Goal: Task Accomplishment & Management: Manage account settings

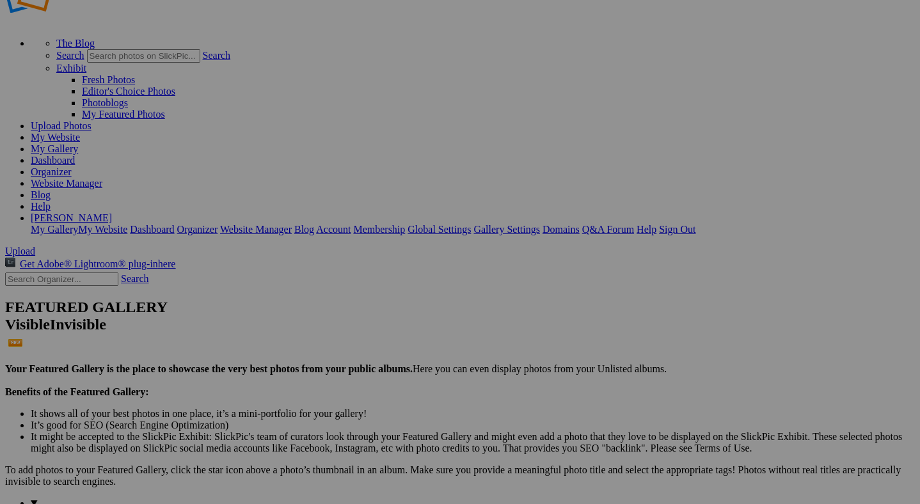
scroll to position [51, 0]
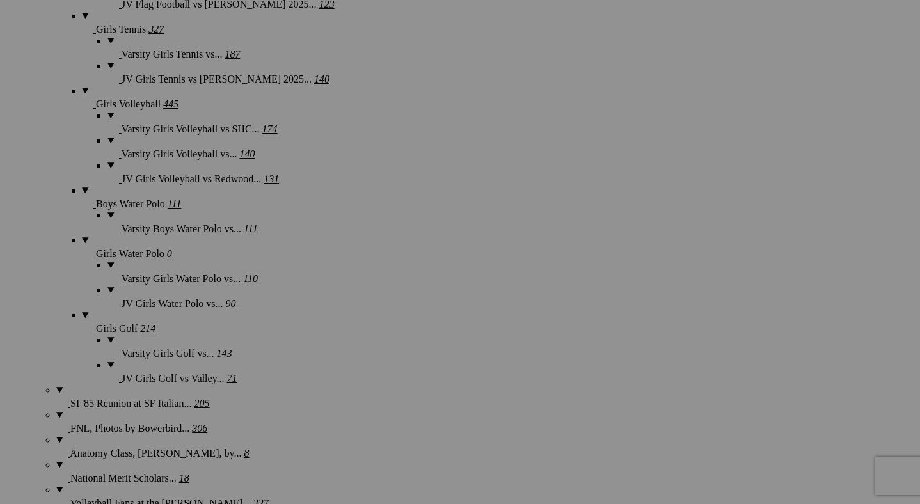
scroll to position [1518, 0]
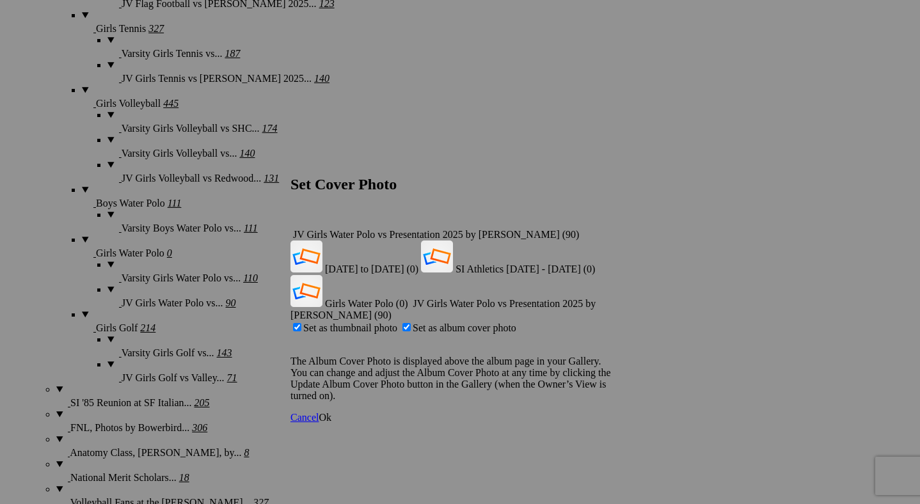
click at [332, 412] on span "Ok" at bounding box center [325, 417] width 13 height 11
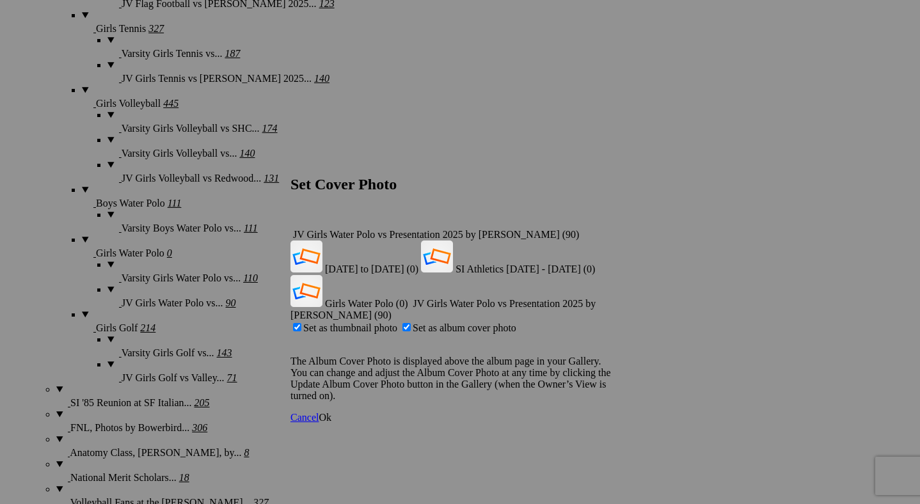
click at [332, 412] on span "Ok" at bounding box center [325, 417] width 13 height 11
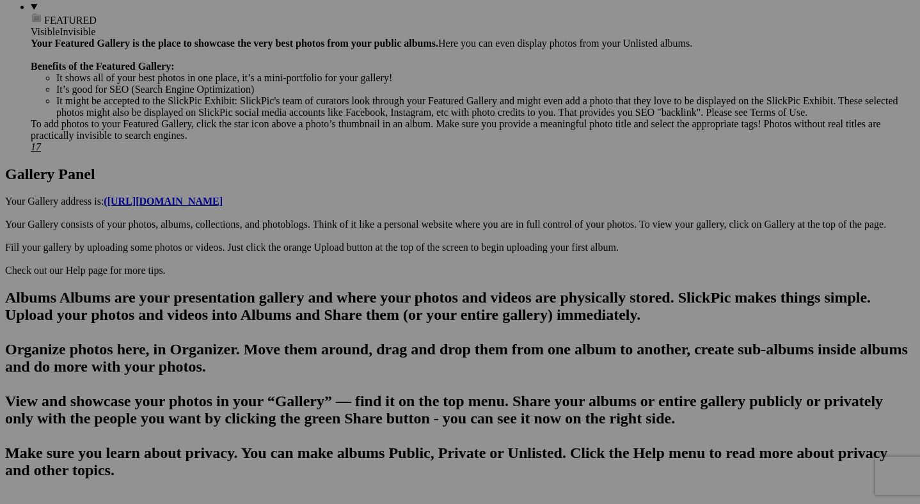
scroll to position [541, 0]
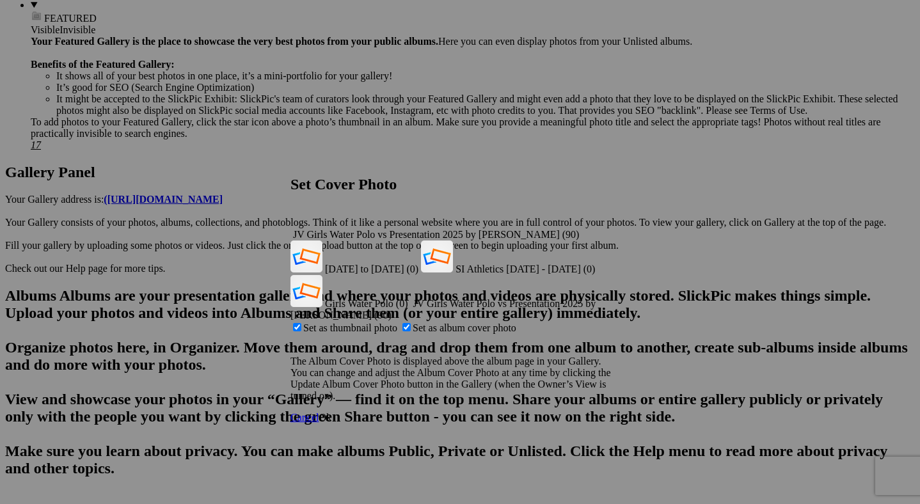
click at [332, 412] on span "Ok" at bounding box center [325, 417] width 13 height 11
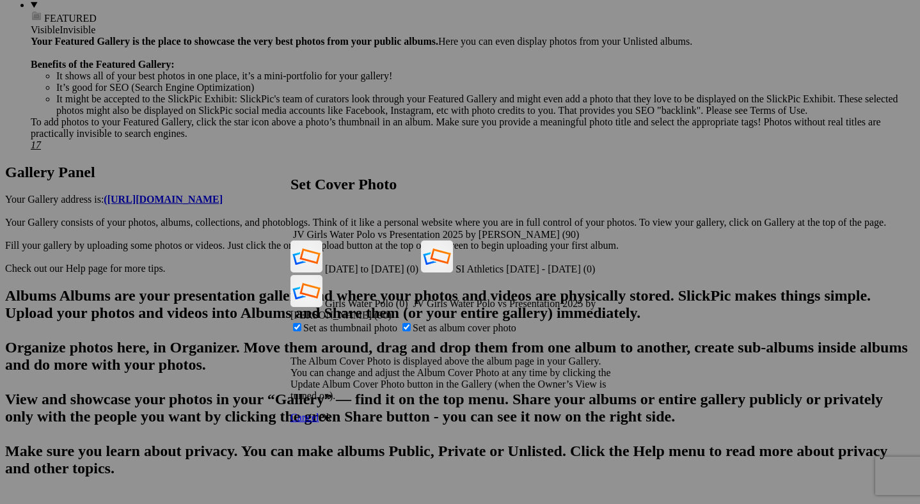
click at [332, 412] on span "Ok" at bounding box center [325, 417] width 13 height 11
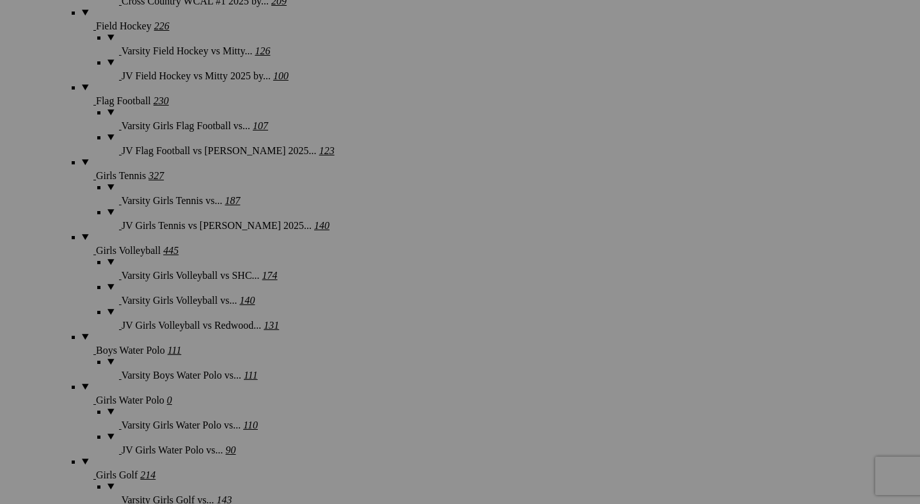
scroll to position [1388, 0]
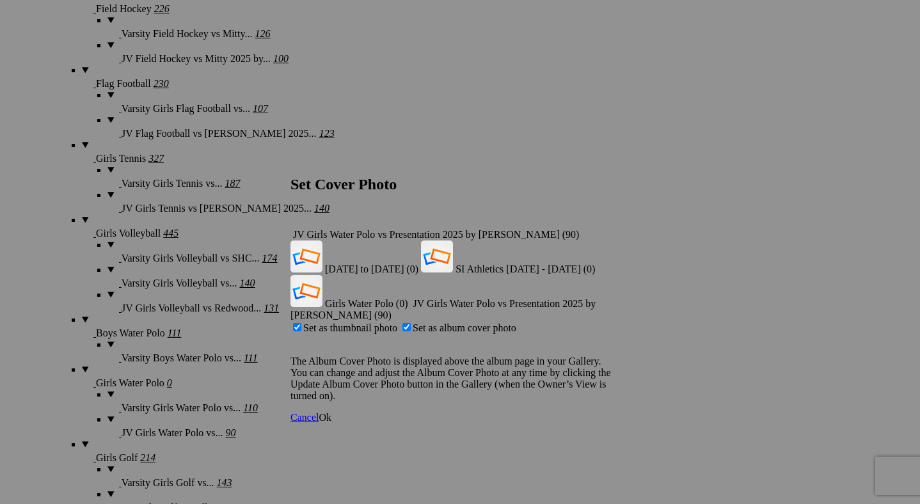
click at [332, 412] on span "Ok" at bounding box center [325, 417] width 13 height 11
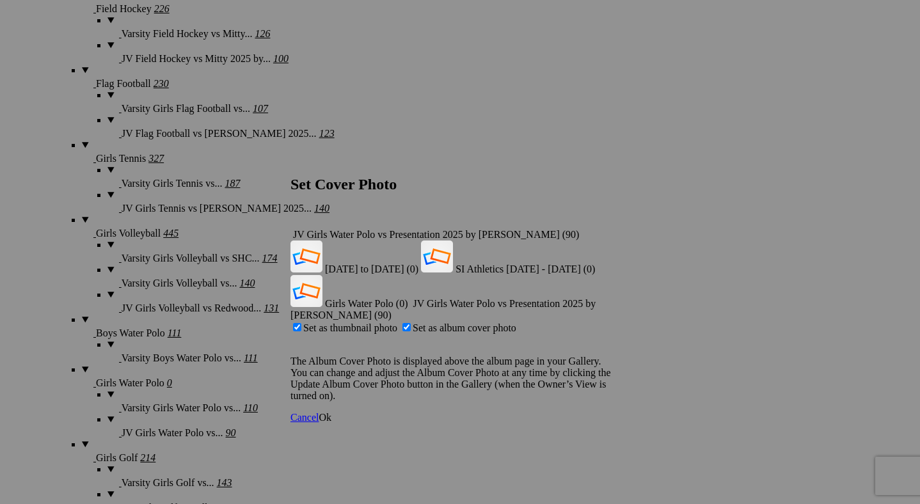
click at [332, 412] on span "Ok" at bounding box center [325, 417] width 13 height 11
